Goal: Book appointment/travel/reservation

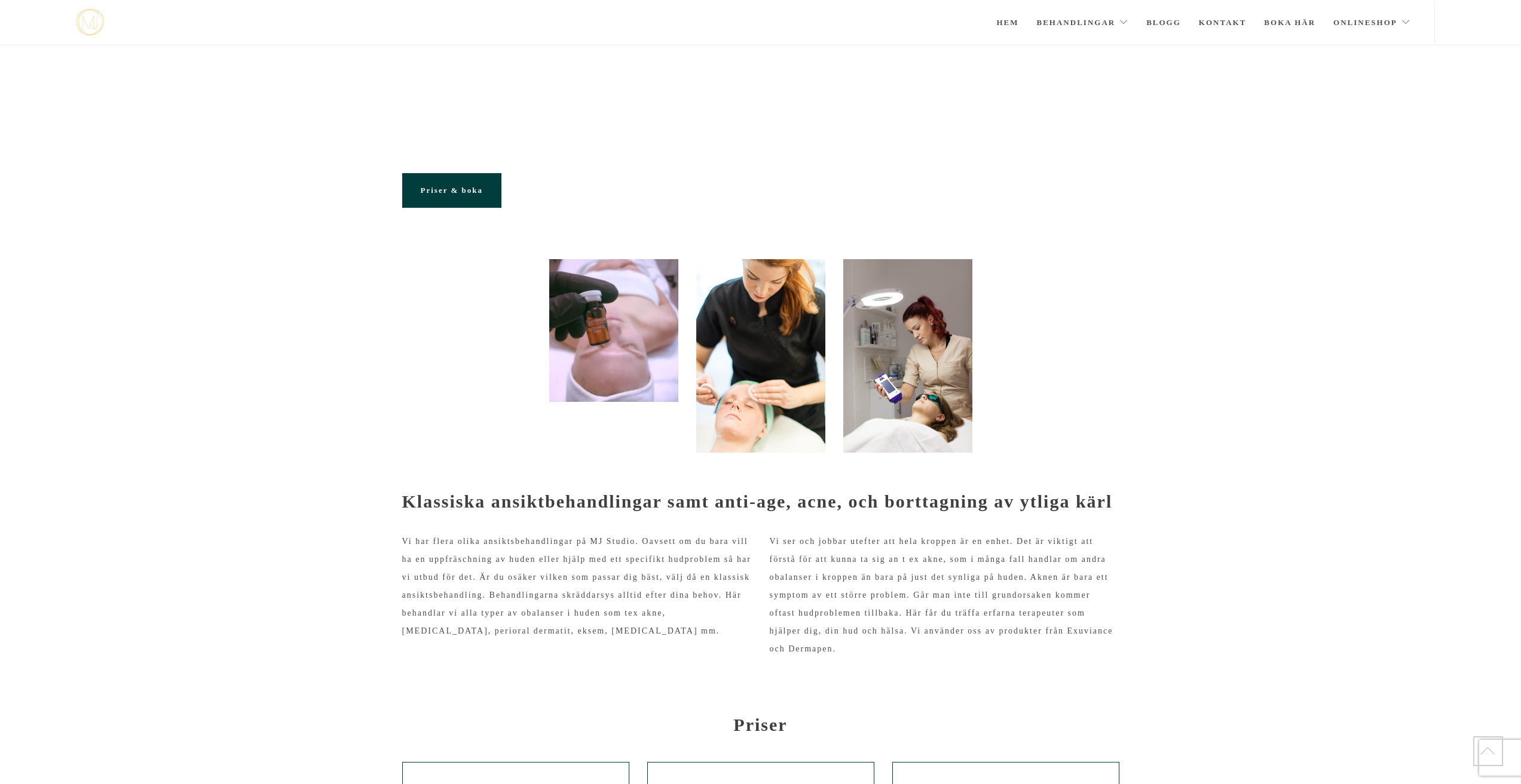
scroll to position [500, 0]
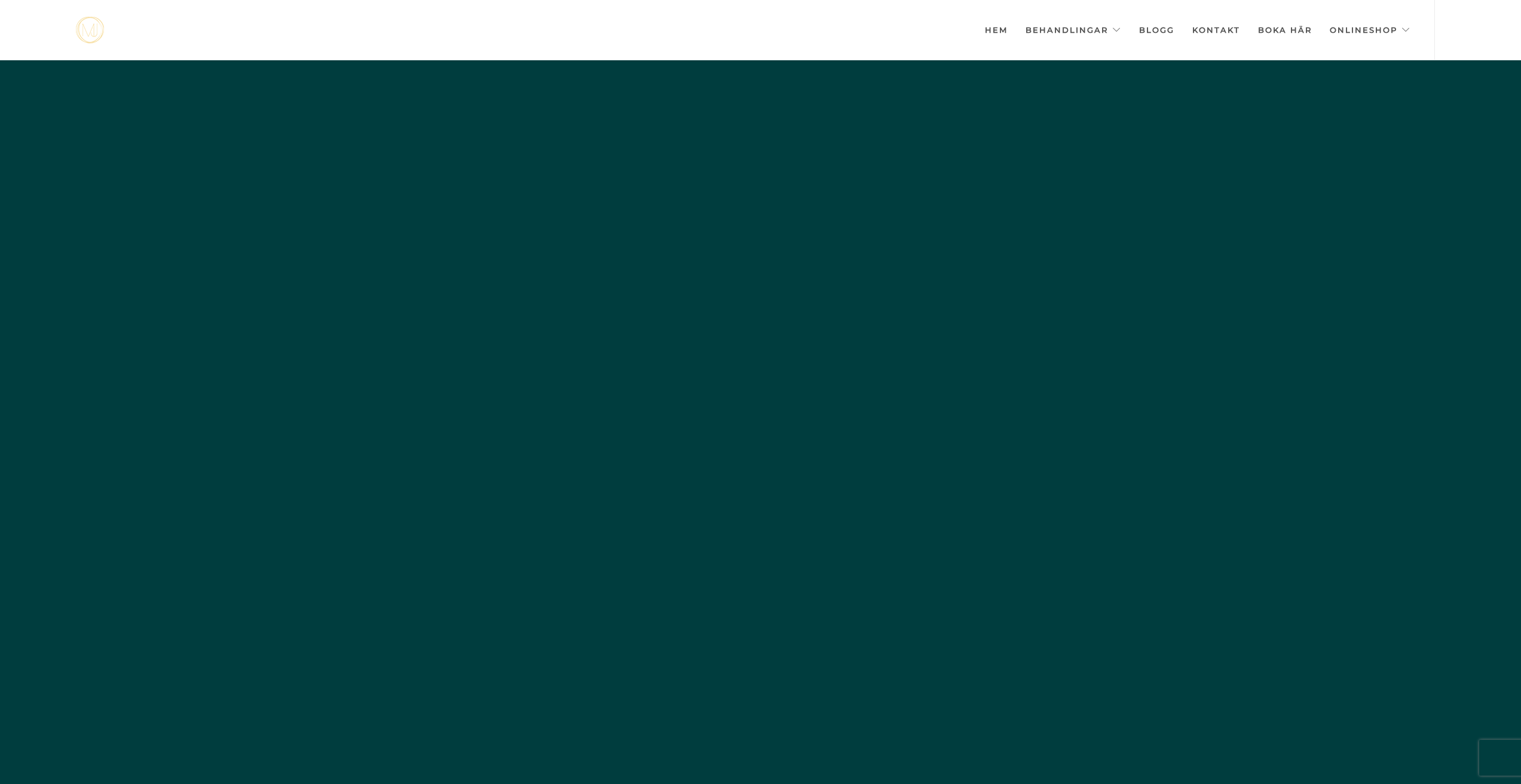
scroll to position [0, -5973]
